Goal: Complete application form

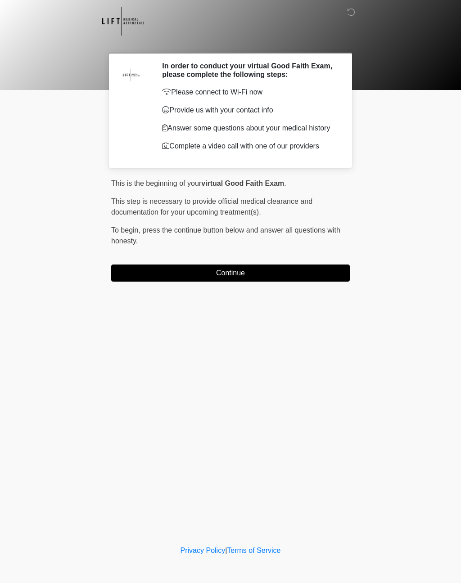
click at [247, 282] on button "Continue" at bounding box center [230, 272] width 238 height 17
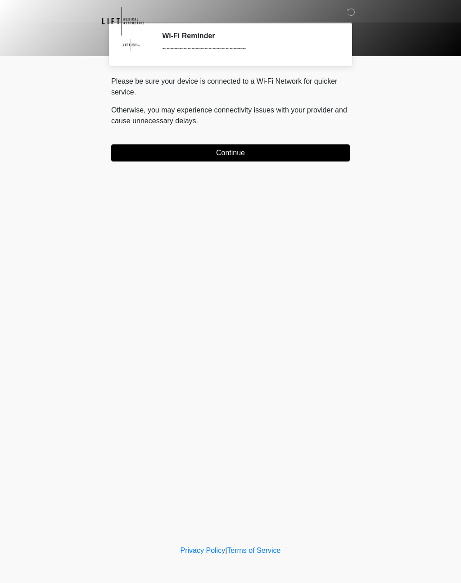
click at [256, 155] on button "Continue" at bounding box center [230, 152] width 238 height 17
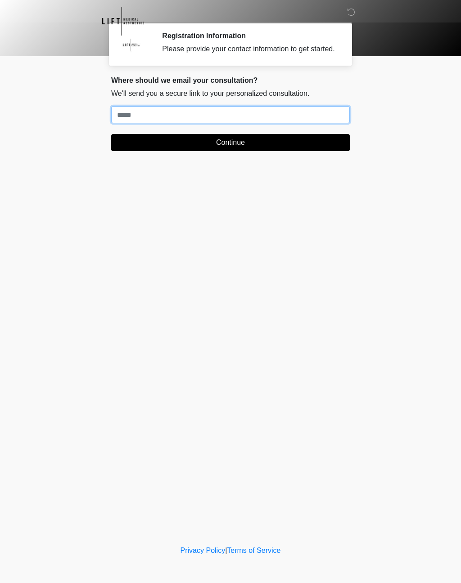
click at [283, 121] on input "Where should we email your treatment plan?" at bounding box center [230, 114] width 238 height 17
click at [211, 115] on input "Where should we email your treatment plan?" at bounding box center [230, 114] width 238 height 17
click at [195, 116] on input "Where should we email your treatment plan?" at bounding box center [230, 114] width 238 height 17
type input "**********"
click at [332, 150] on button "Continue" at bounding box center [230, 142] width 238 height 17
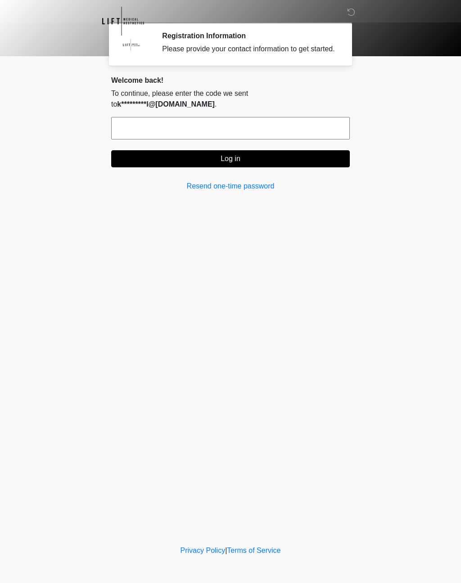
click at [307, 131] on input "text" at bounding box center [230, 128] width 238 height 22
type input "******"
click at [322, 162] on button "Log in" at bounding box center [230, 158] width 238 height 17
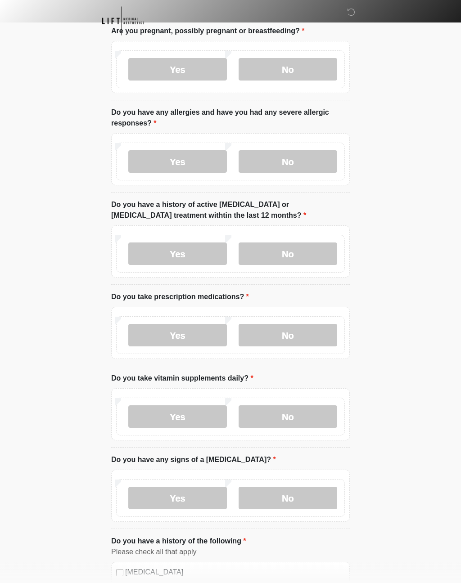
click at [318, 66] on label "No" at bounding box center [287, 69] width 99 height 22
click at [321, 156] on label "No" at bounding box center [287, 161] width 99 height 22
click at [331, 248] on label "No" at bounding box center [287, 253] width 99 height 22
click at [321, 336] on label "No" at bounding box center [287, 335] width 99 height 22
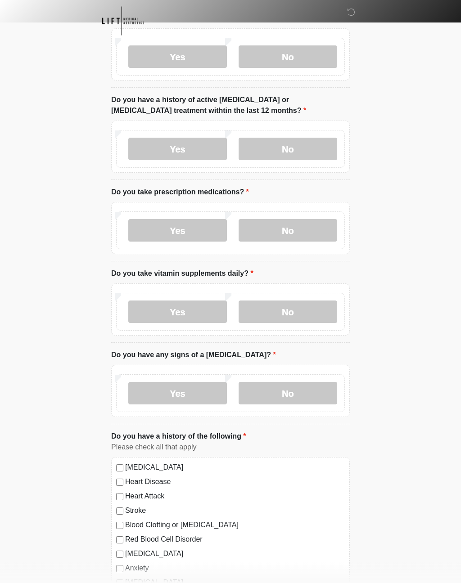
scroll to position [162, 0]
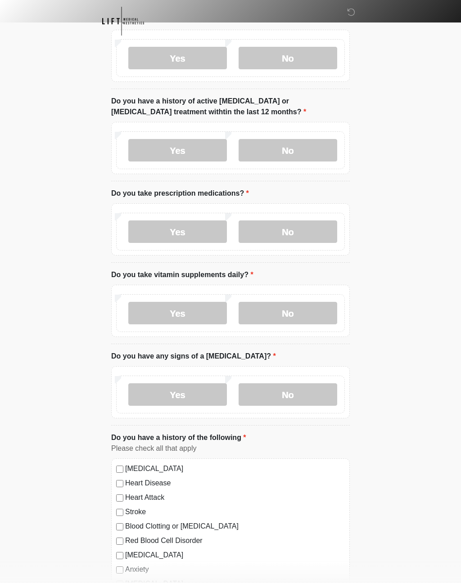
click at [318, 302] on label "No" at bounding box center [287, 313] width 99 height 22
click at [319, 392] on label "No" at bounding box center [287, 394] width 99 height 22
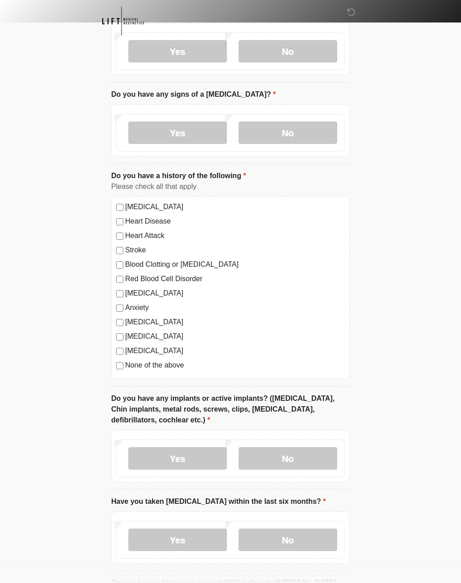
scroll to position [424, 0]
click at [328, 457] on label "No" at bounding box center [287, 459] width 99 height 22
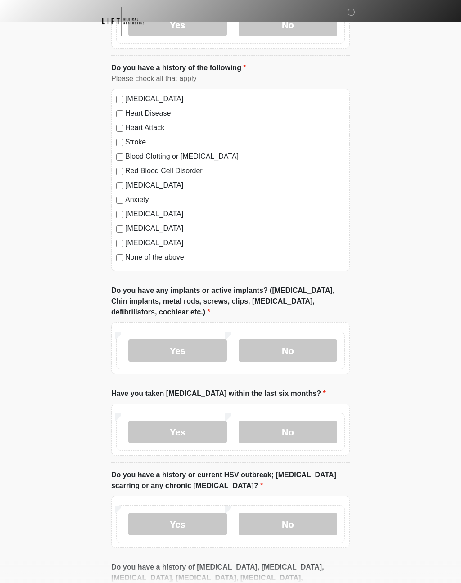
scroll to position [532, 0]
click at [323, 427] on label "No" at bounding box center [287, 432] width 99 height 22
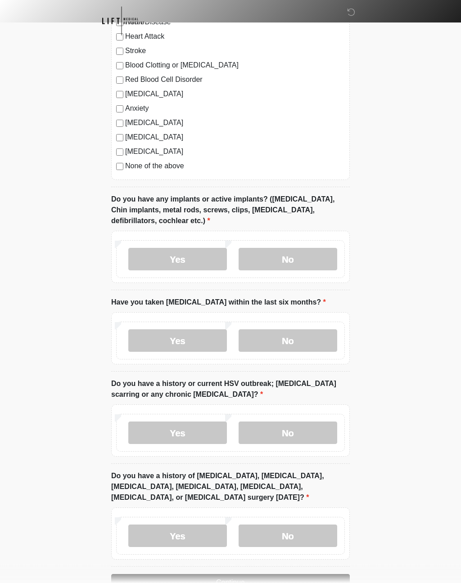
click at [315, 422] on label "No" at bounding box center [287, 433] width 99 height 22
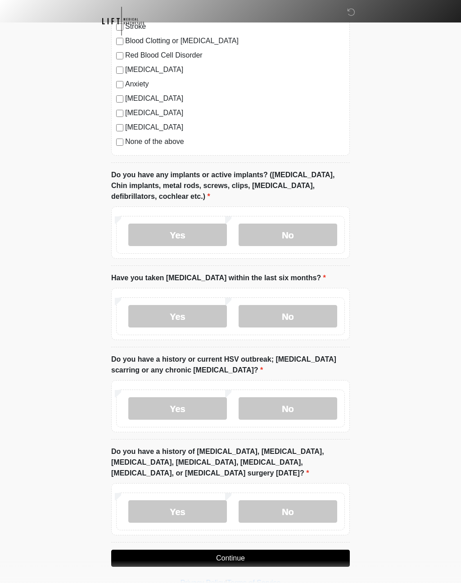
scroll to position [664, 0]
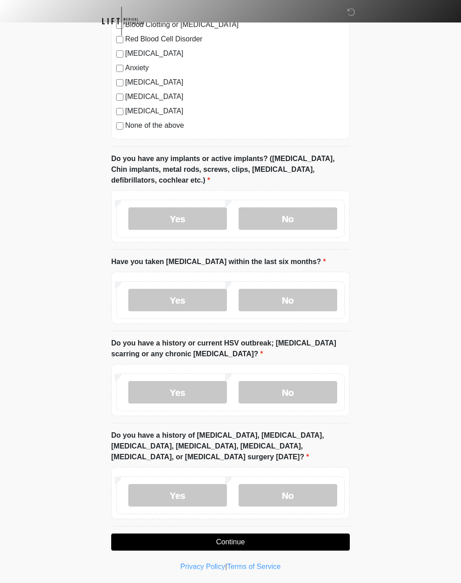
click at [311, 489] on label "No" at bounding box center [287, 495] width 99 height 22
click at [318, 537] on button "Continue" at bounding box center [230, 541] width 238 height 17
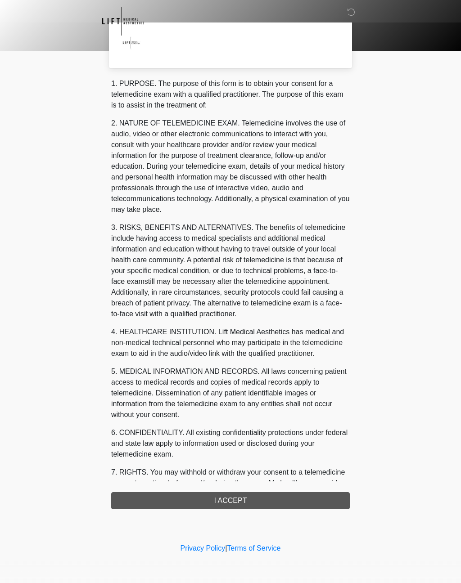
scroll to position [0, 0]
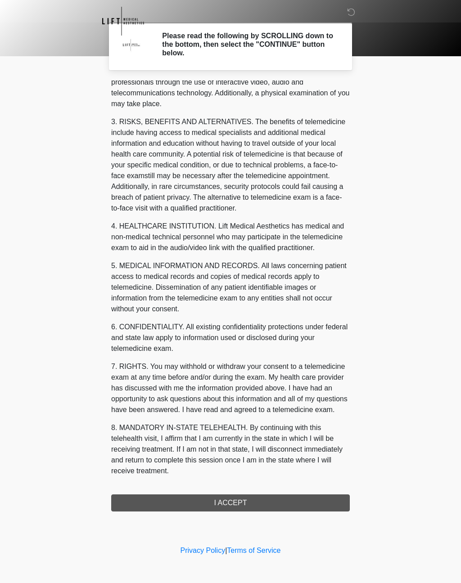
click at [266, 501] on div "1. PURPOSE. The purpose of this form is to obtain your consent for a telemedici…" at bounding box center [230, 296] width 238 height 431
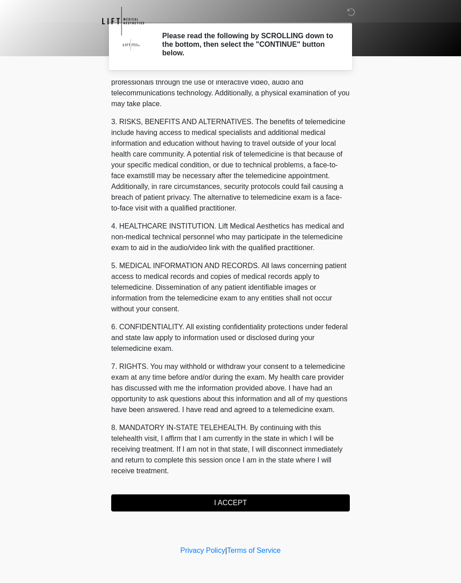
click at [331, 500] on button "I ACCEPT" at bounding box center [230, 502] width 238 height 17
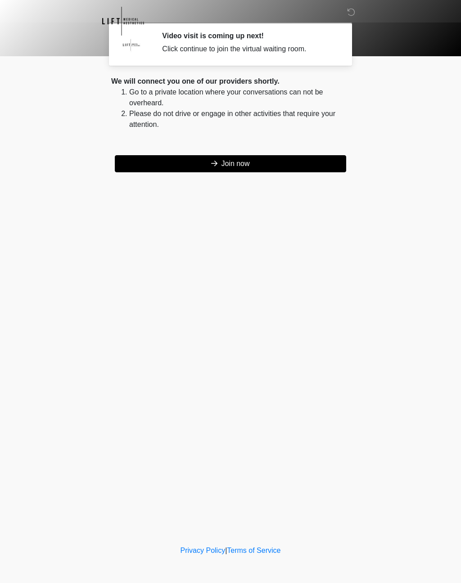
click at [325, 161] on button "Join now" at bounding box center [230, 163] width 231 height 17
